Goal: Task Accomplishment & Management: Manage account settings

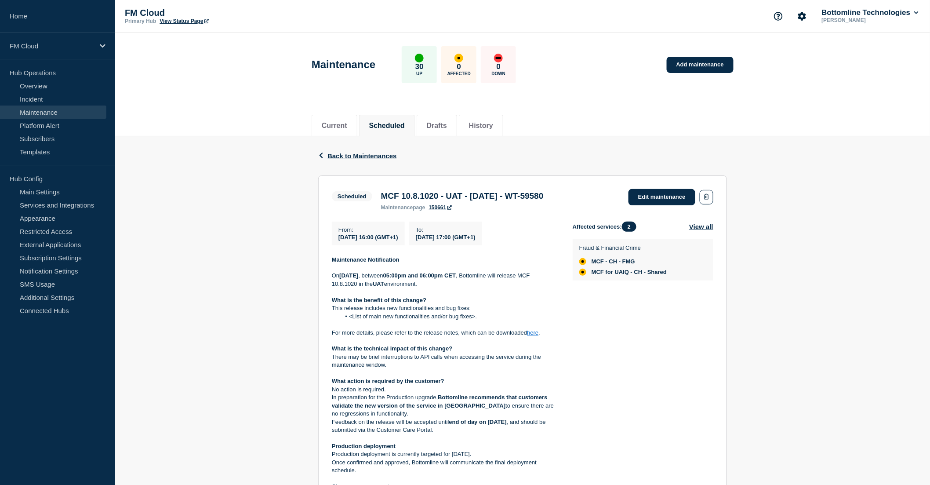
click at [604, 130] on div "Current Scheduled Drafts History" at bounding box center [523, 121] width 422 height 30
drag, startPoint x: 480, startPoint y: 320, endPoint x: 341, endPoint y: 317, distance: 138.9
click at [341, 317] on li "<List of main new functionalities and/or bug fixes>." at bounding box center [450, 316] width 218 height 8
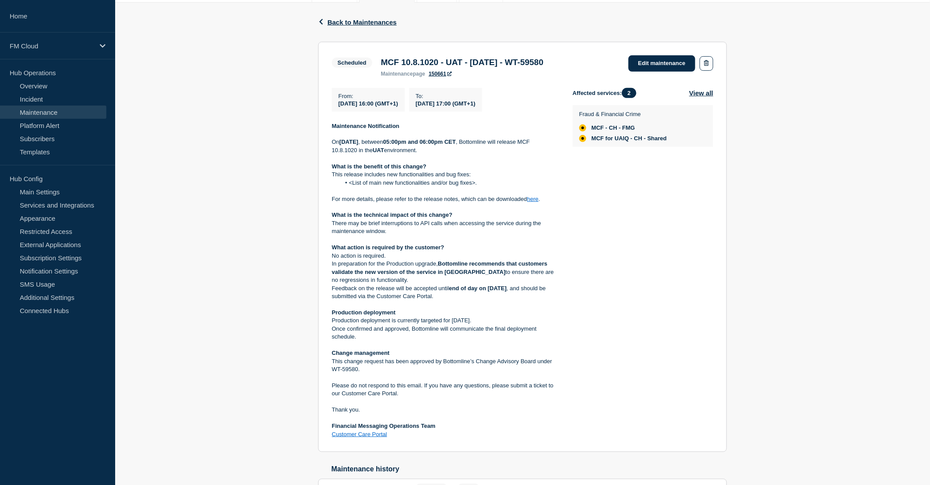
scroll to position [53, 0]
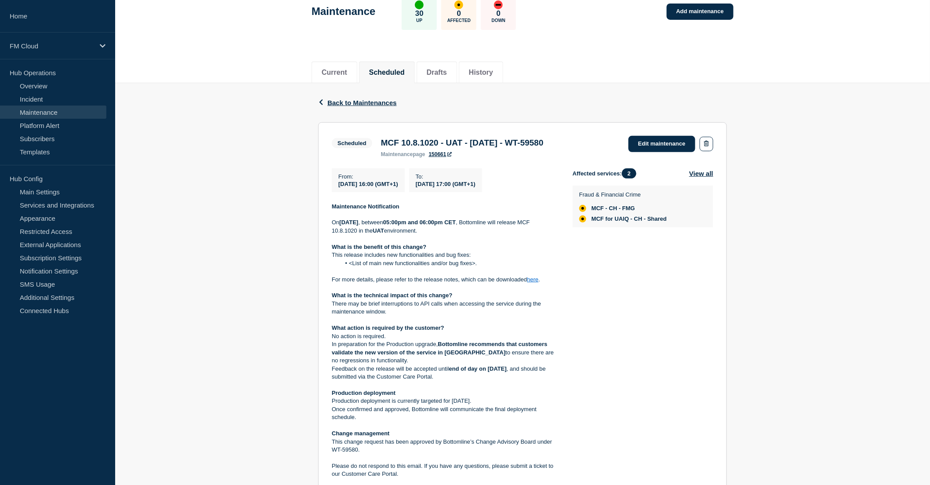
click at [754, 223] on div "Back Back to Maintenances Scheduled MCF 10.8.1020 - UAT - [DATE] - WT-59580 Fro…" at bounding box center [522, 345] width 815 height 524
drag, startPoint x: 596, startPoint y: 222, endPoint x: 690, endPoint y: 222, distance: 94.5
click at [690, 222] on div "Fraud & Financial Crime MCF - CH - FMG MCF for UAIQ - CH - Shared" at bounding box center [642, 206] width 127 height 32
click at [663, 295] on div "Affected services: 2 View all Fraud & Financial Crime MCF - CH - FMG MCF for UA…" at bounding box center [643, 343] width 141 height 351
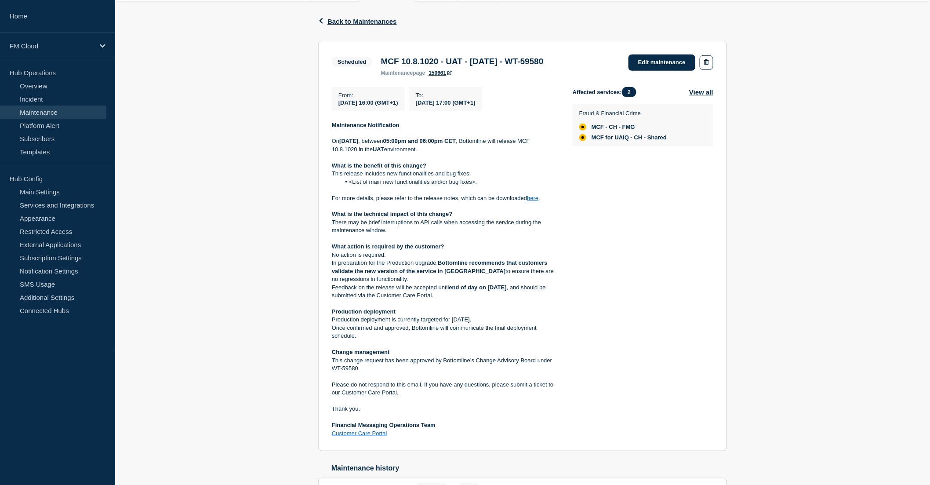
scroll to position [102, 0]
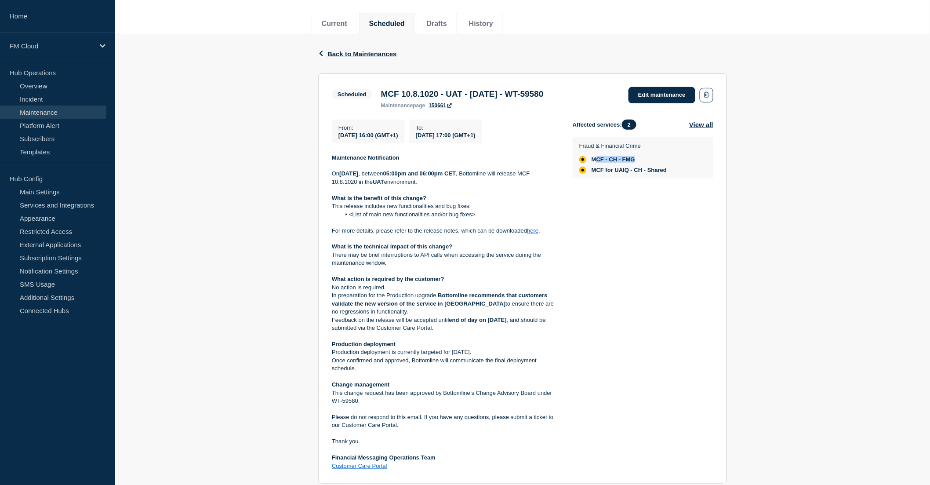
drag, startPoint x: 595, startPoint y: 163, endPoint x: 644, endPoint y: 160, distance: 48.9
click at [644, 160] on li "MCF - CH - FMG" at bounding box center [622, 159] width 87 height 7
drag, startPoint x: 621, startPoint y: 173, endPoint x: 646, endPoint y: 170, distance: 25.2
click at [646, 170] on span "MCF for UAIQ - CH - Shared" at bounding box center [629, 170] width 75 height 7
drag, startPoint x: 642, startPoint y: 160, endPoint x: 612, endPoint y: 161, distance: 29.9
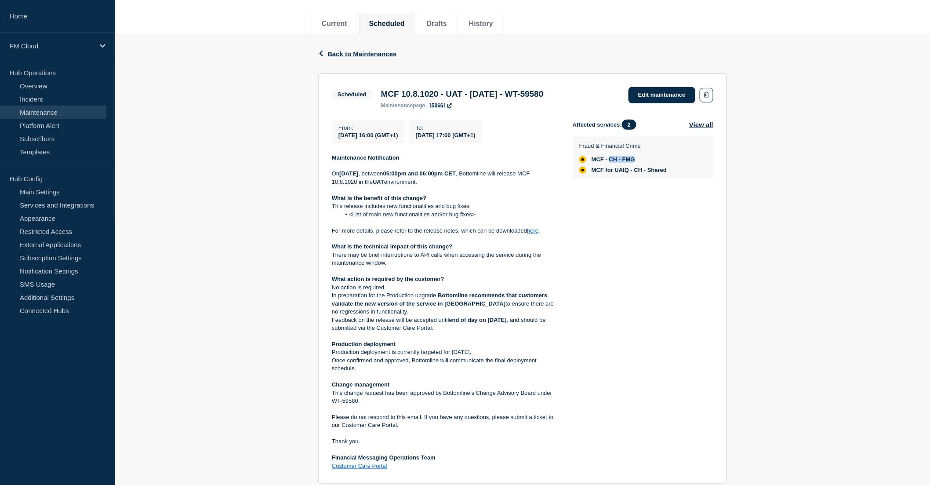
click at [612, 161] on li "MCF - CH - FMG" at bounding box center [622, 159] width 87 height 7
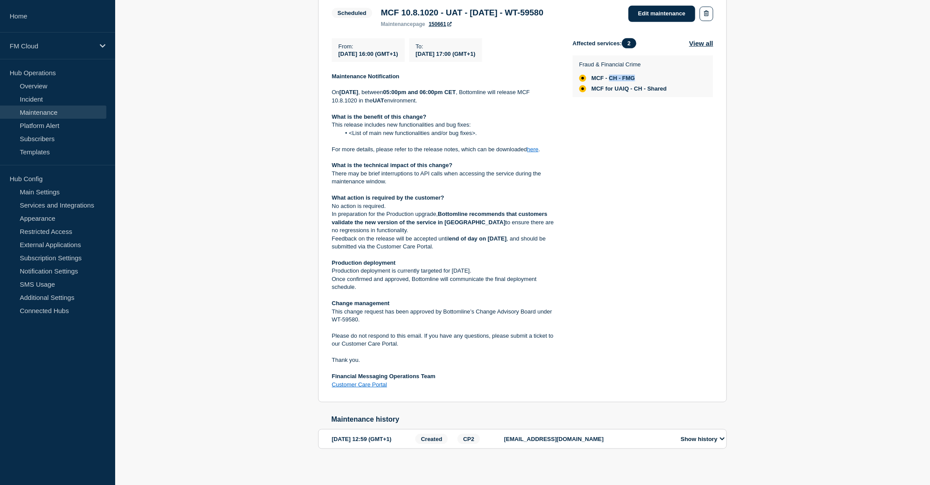
scroll to position [200, 0]
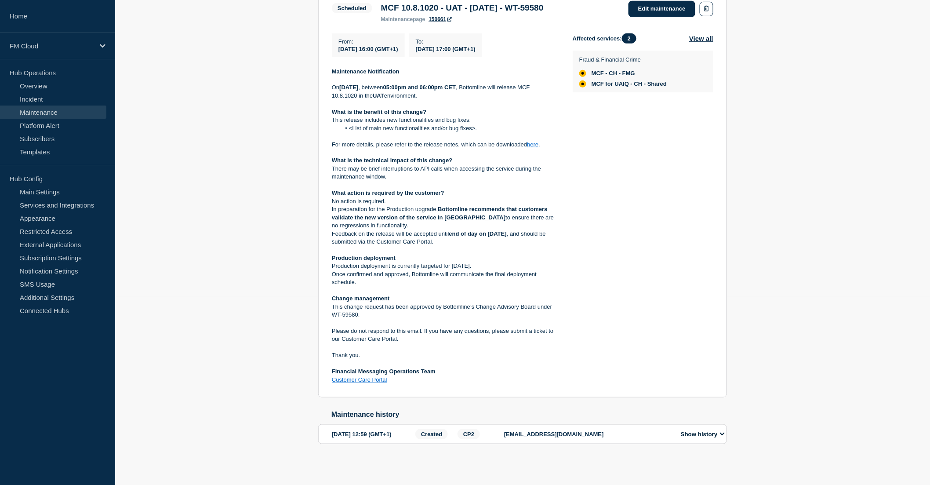
click at [653, 123] on div "Affected services: 2 View all Fraud & Financial Crime MCF - CH - FMG MCF for UA…" at bounding box center [643, 208] width 141 height 351
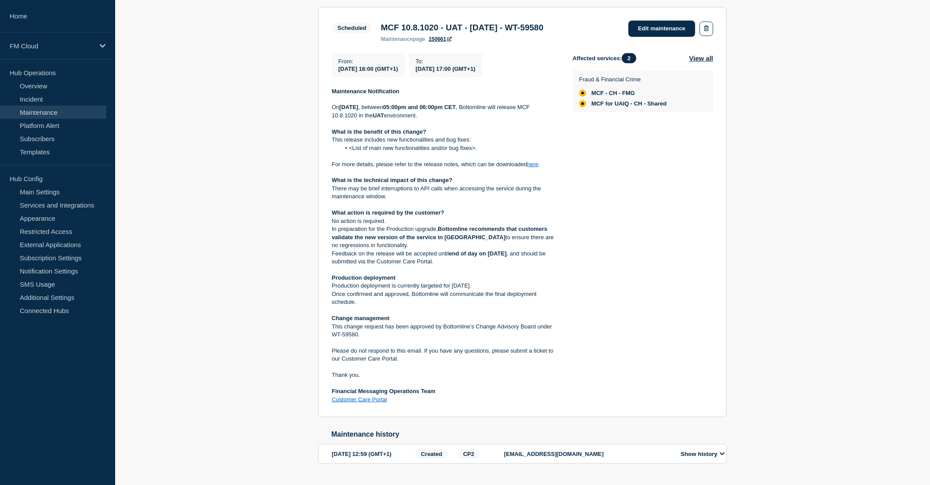
scroll to position [151, 0]
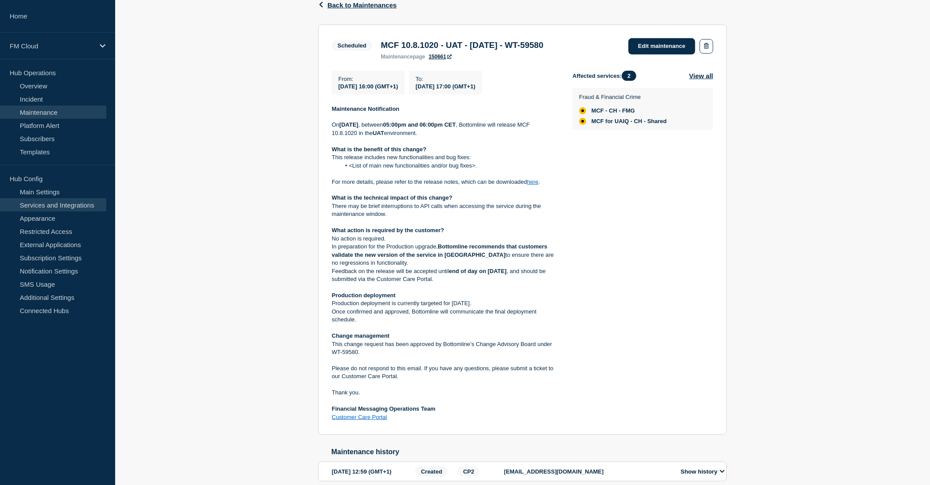
click at [65, 204] on link "Services and Integrations" at bounding box center [53, 204] width 106 height 13
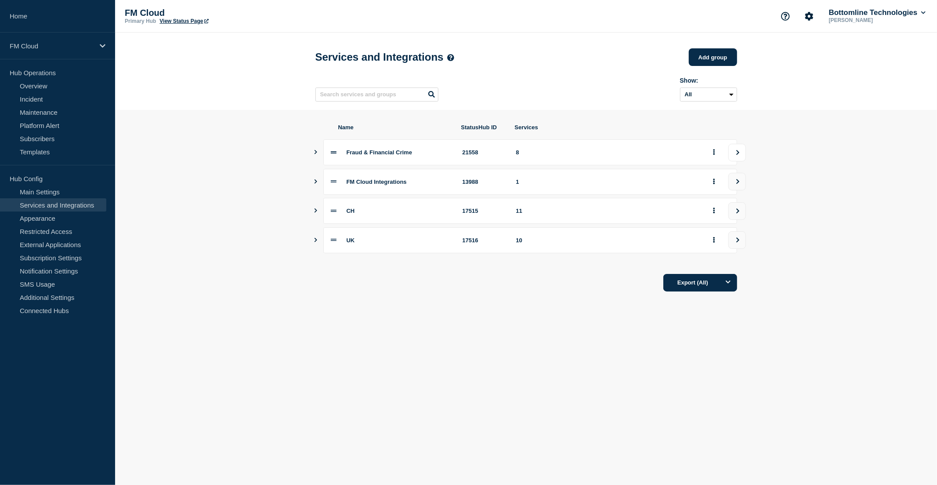
click at [741, 155] on icon "view group" at bounding box center [738, 152] width 6 height 5
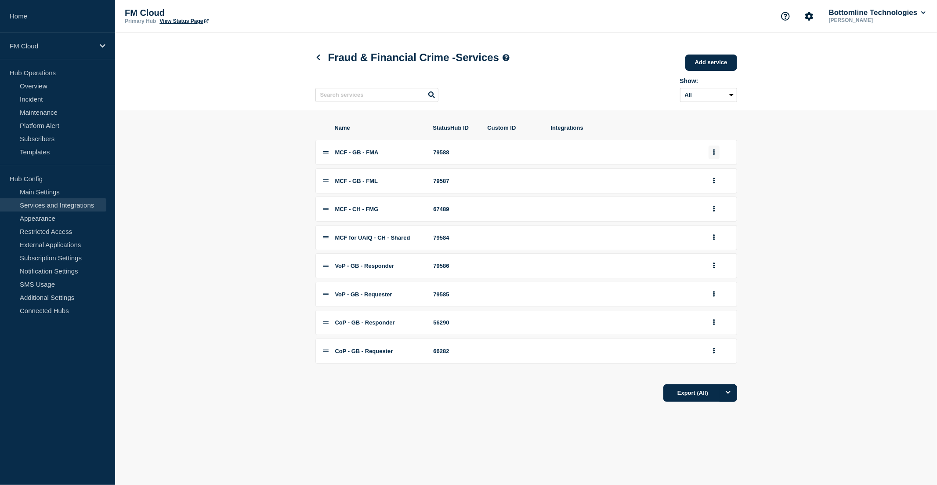
click at [709, 154] on button "group actions" at bounding box center [714, 152] width 11 height 14
click at [715, 174] on button "Edit" at bounding box center [719, 169] width 44 height 14
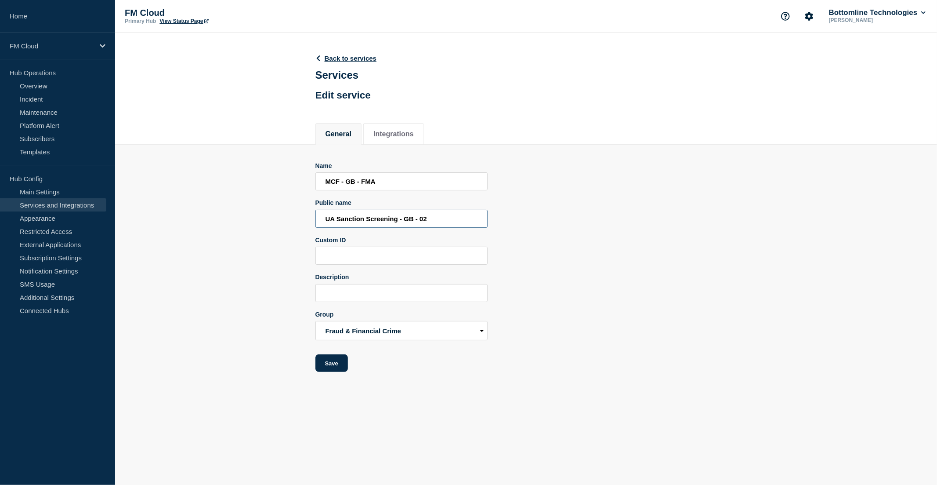
drag, startPoint x: 446, startPoint y: 220, endPoint x: 324, endPoint y: 218, distance: 122.2
click at [324, 218] on input "UA Sanction Screening - GB - 02" at bounding box center [402, 219] width 172 height 18
click at [469, 225] on input "UA Sanction Screening - GB - 02" at bounding box center [402, 219] width 172 height 18
drag, startPoint x: 472, startPoint y: 222, endPoint x: 291, endPoint y: 220, distance: 181.1
click at [291, 220] on section "Name MCF - GB - FMA Public name UA Sanction Screening - GB - 02 Custom ID Descr…" at bounding box center [526, 259] width 822 height 228
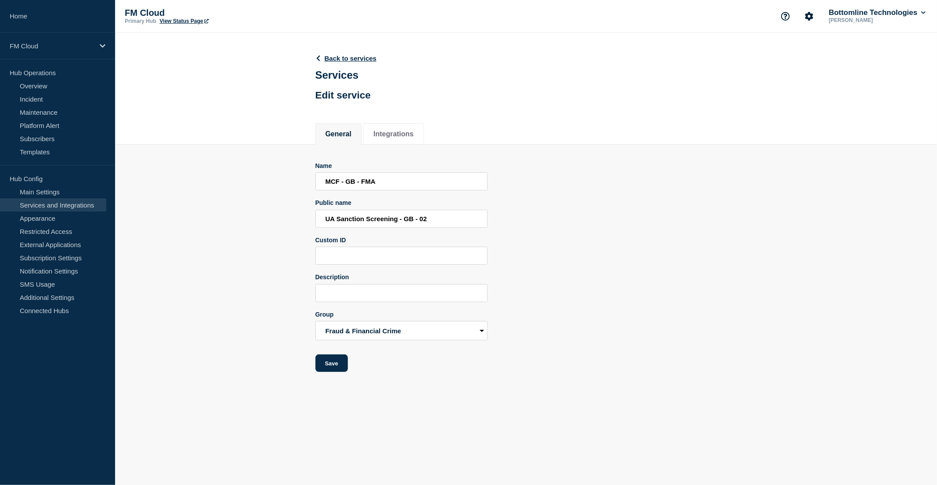
click at [351, 43] on div "Back to services Services Edit service" at bounding box center [526, 74] width 442 height 82
click at [352, 56] on link "Back to services" at bounding box center [347, 57] width 62 height 7
